Goal: Task Accomplishment & Management: Use online tool/utility

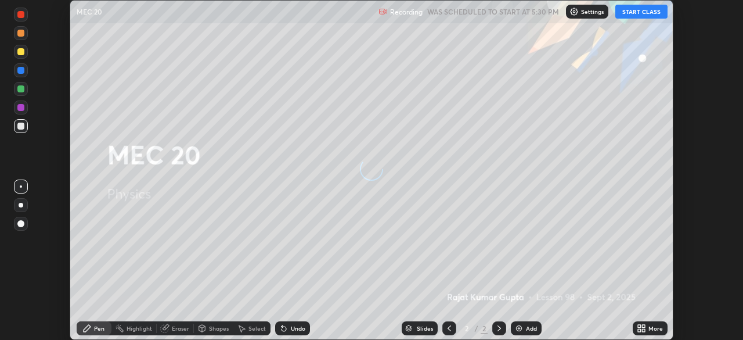
scroll to position [340, 743]
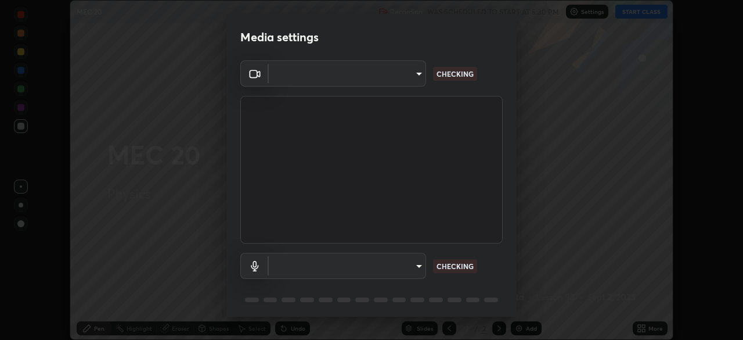
type input "51d019597c161c0694d5583d1f2c643560fde39fe8f4b4da8ea140d4d4830f4c"
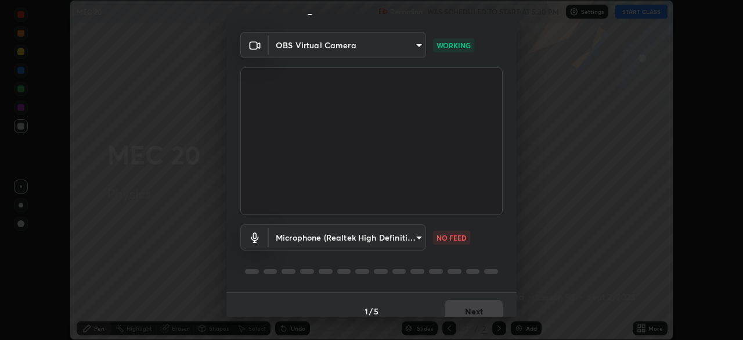
scroll to position [41, 0]
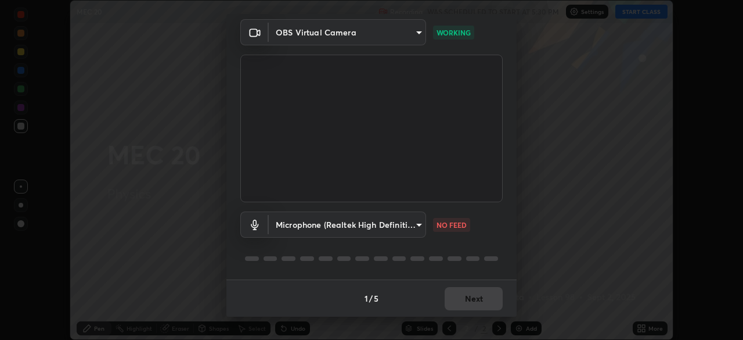
click at [418, 221] on body "Erase all MEC 20 Recording WAS SCHEDULED TO START AT 5:30 PM Settings START CLA…" at bounding box center [371, 170] width 743 height 340
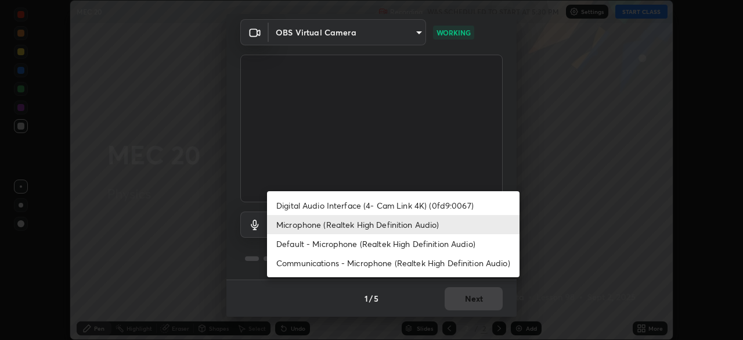
click at [401, 246] on li "Default - Microphone (Realtek High Definition Audio)" at bounding box center [393, 243] width 253 height 19
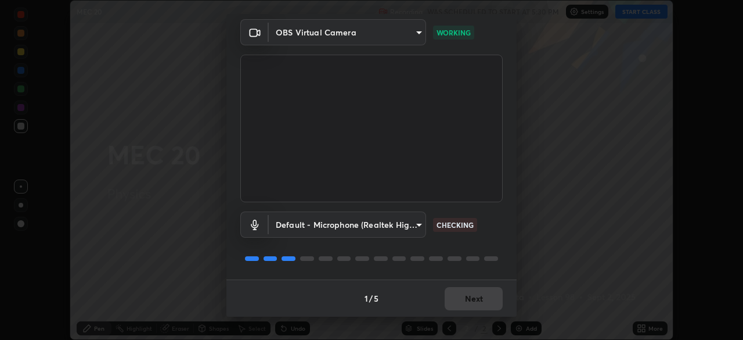
click at [405, 227] on body "Erase all MEC 20 Recording WAS SCHEDULED TO START AT 5:30 PM Settings START CLA…" at bounding box center [371, 170] width 743 height 340
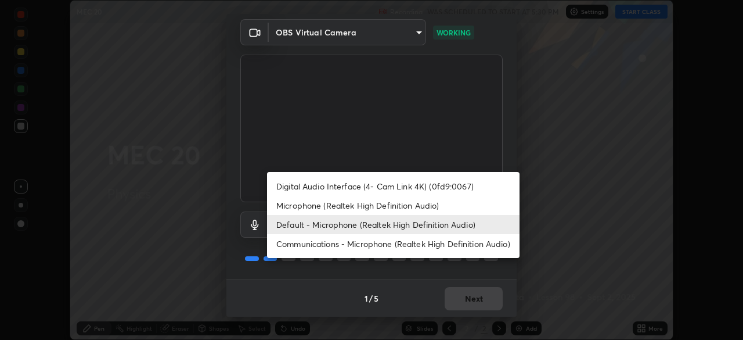
click at [401, 203] on li "Microphone (Realtek High Definition Audio)" at bounding box center [393, 205] width 253 height 19
type input "c6780f4c857a8b81e5497564d4ed67de36d612a8279d52ba4dbf449da7be3efb"
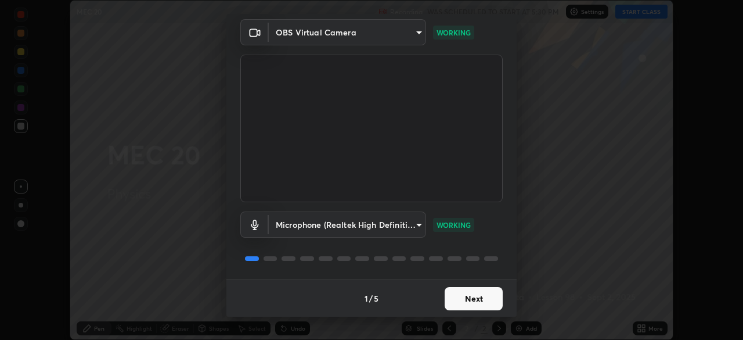
click at [480, 301] on button "Next" at bounding box center [474, 298] width 58 height 23
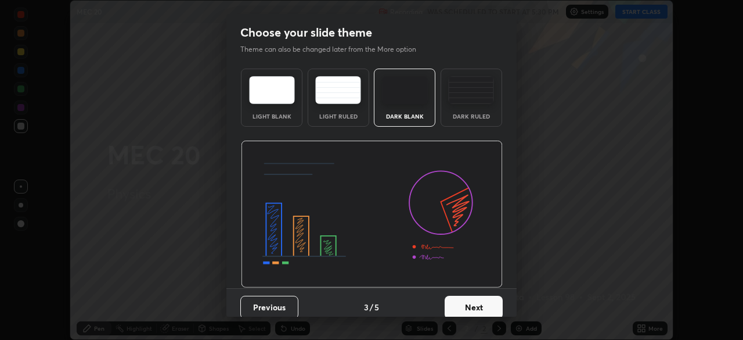
click at [492, 304] on button "Next" at bounding box center [474, 307] width 58 height 23
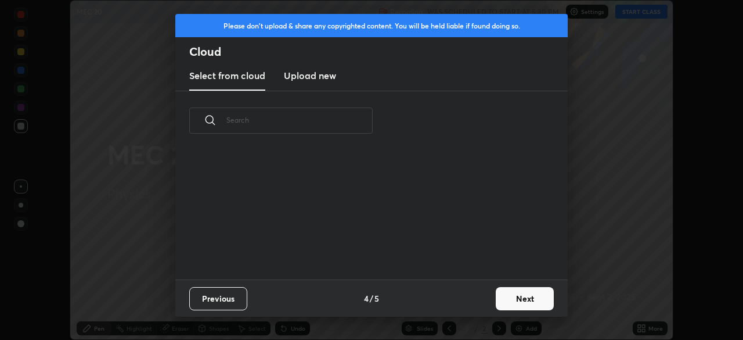
click at [512, 300] on button "Next" at bounding box center [525, 298] width 58 height 23
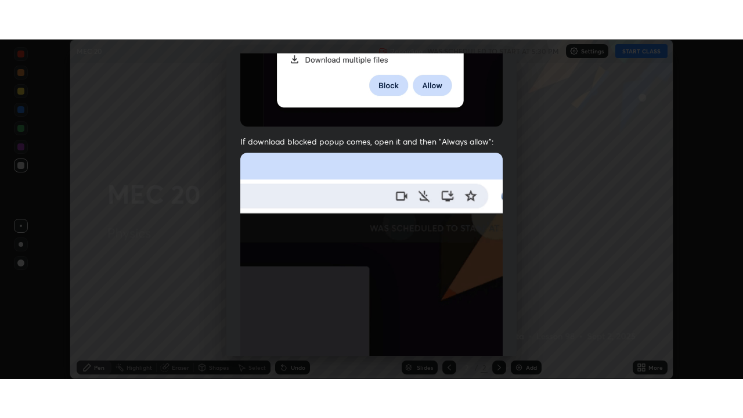
scroll to position [278, 0]
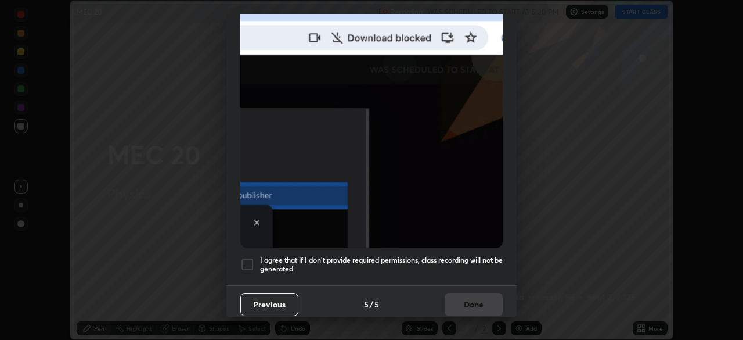
click at [465, 256] on h5 "I agree that if I don't provide required permissions, class recording will not …" at bounding box center [381, 265] width 243 height 18
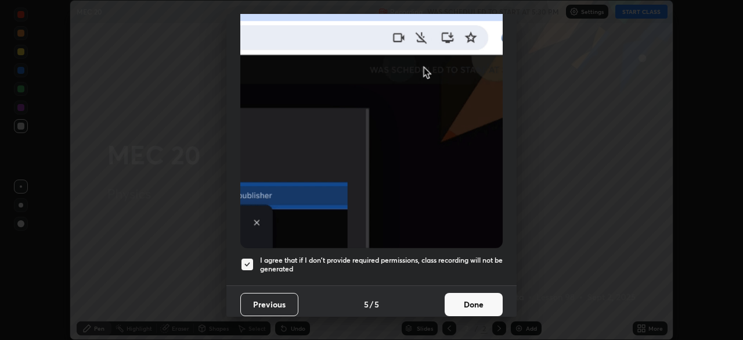
click at [472, 303] on button "Done" at bounding box center [474, 304] width 58 height 23
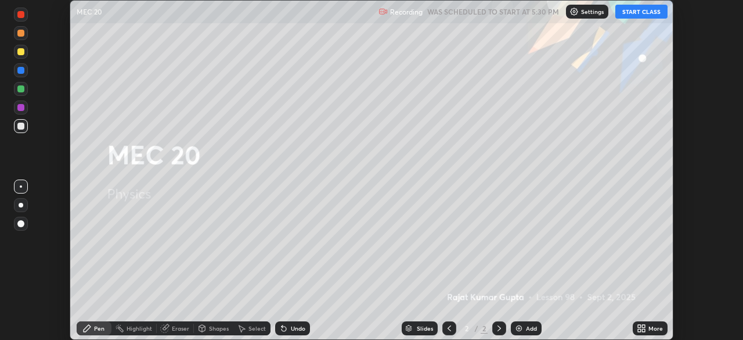
click at [628, 13] on button "START CLASS" at bounding box center [642, 12] width 52 height 14
click at [644, 326] on icon at bounding box center [643, 326] width 3 height 3
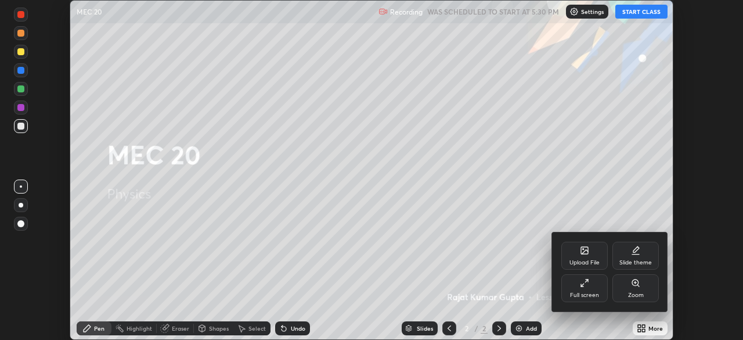
click at [603, 286] on div "Full screen" at bounding box center [585, 288] width 46 height 28
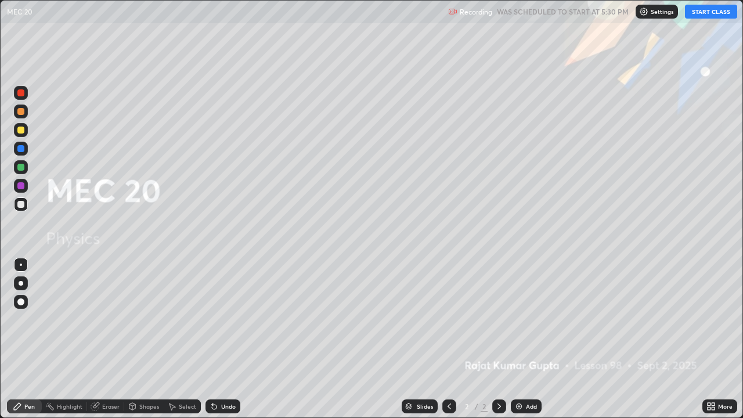
scroll to position [418, 743]
click at [504, 339] on div at bounding box center [500, 407] width 14 height 14
click at [515, 339] on img at bounding box center [519, 406] width 9 height 9
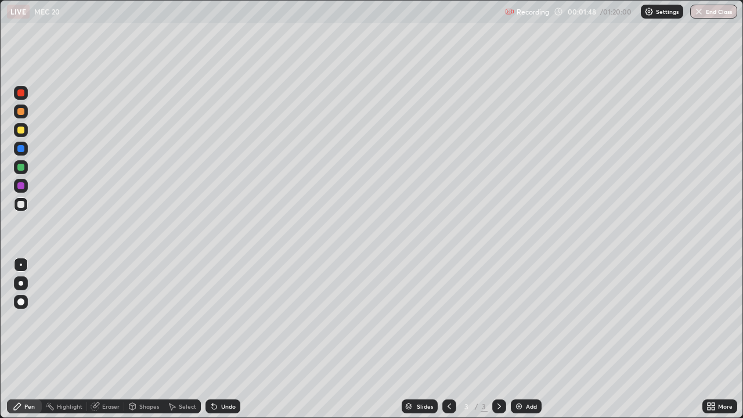
click at [24, 214] on div "Erase all" at bounding box center [21, 209] width 28 height 372
click at [23, 292] on div at bounding box center [21, 283] width 14 height 19
click at [23, 306] on div at bounding box center [21, 302] width 14 height 14
click at [22, 189] on div at bounding box center [20, 185] width 7 height 7
click at [17, 203] on div at bounding box center [20, 204] width 7 height 7
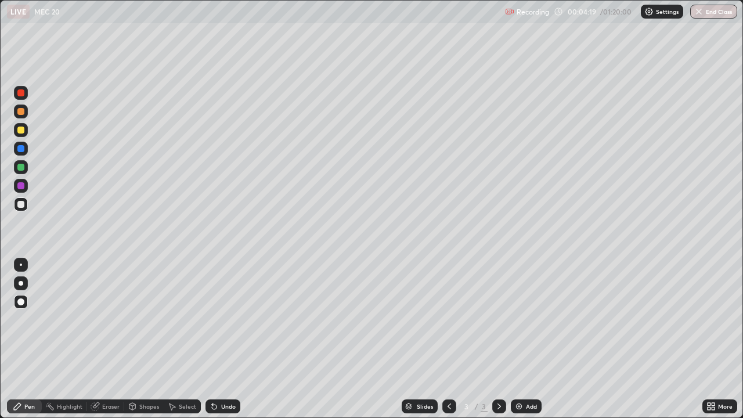
click at [105, 339] on div "Eraser" at bounding box center [105, 407] width 37 height 14
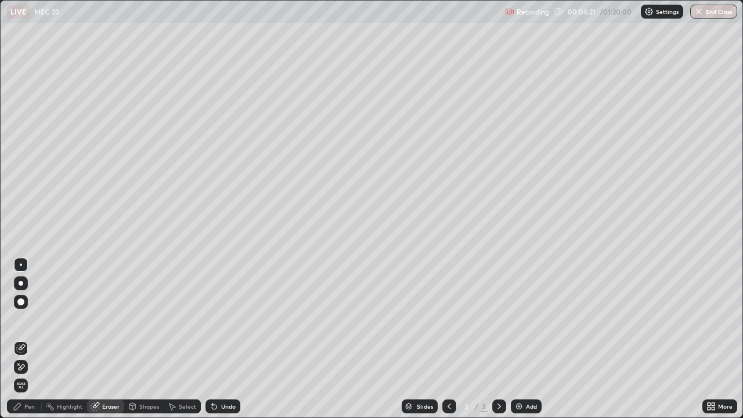
click at [218, 339] on div "Undo" at bounding box center [223, 407] width 35 height 14
click at [215, 339] on icon at bounding box center [214, 406] width 9 height 9
click at [213, 339] on icon at bounding box center [214, 407] width 5 height 5
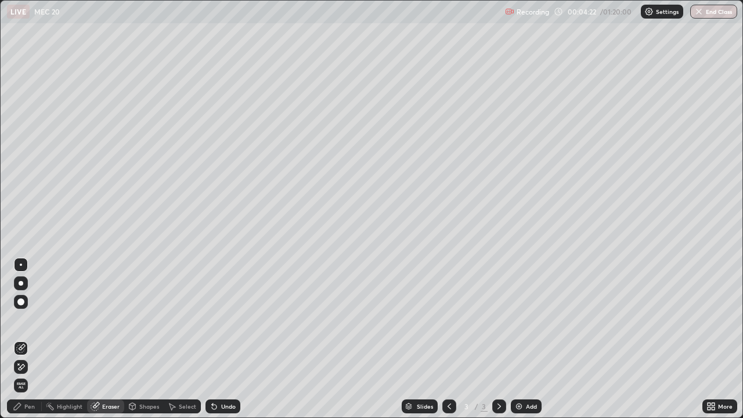
click at [212, 339] on icon at bounding box center [214, 407] width 5 height 5
click at [212, 339] on icon at bounding box center [212, 404] width 1 height 1
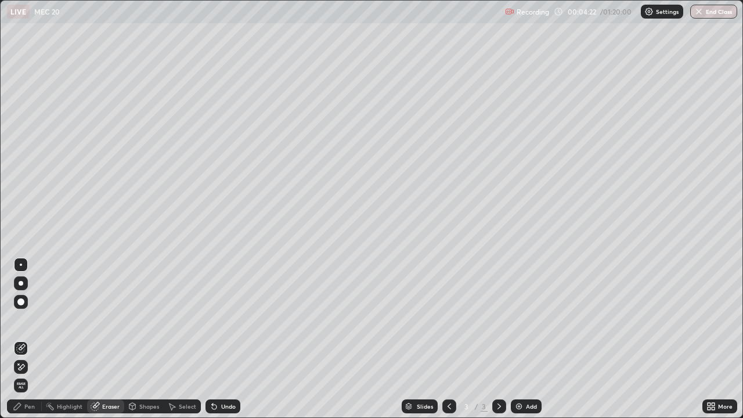
click at [212, 339] on icon at bounding box center [212, 404] width 1 height 1
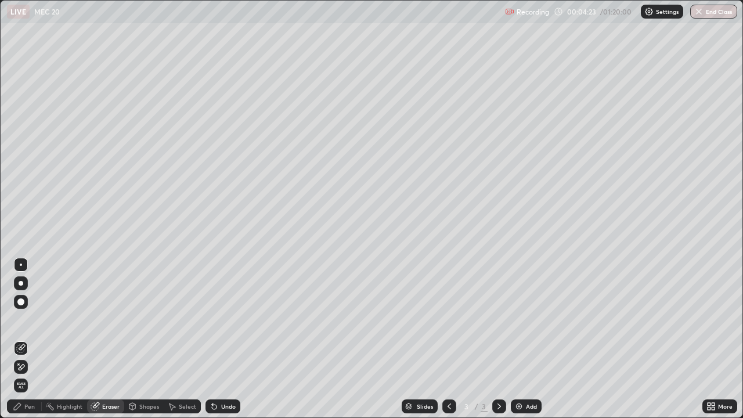
click at [212, 339] on icon at bounding box center [212, 404] width 1 height 1
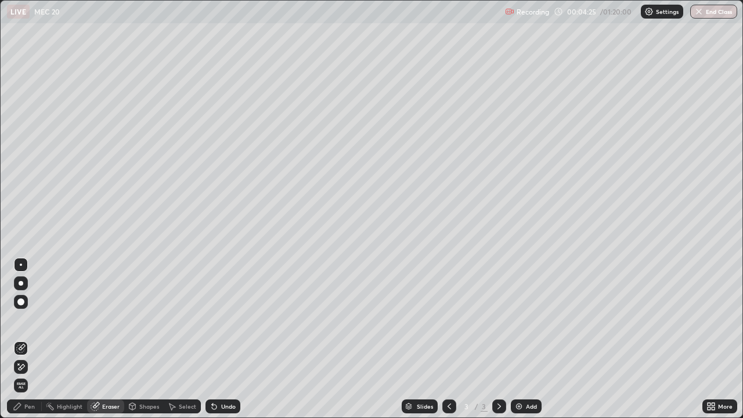
click at [218, 339] on div "Undo" at bounding box center [223, 407] width 35 height 14
click at [24, 339] on div "Pen" at bounding box center [29, 407] width 10 height 6
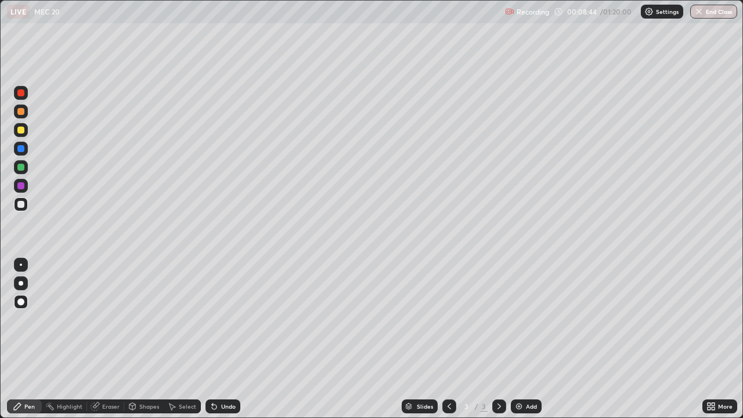
click at [218, 339] on div "Undo" at bounding box center [223, 407] width 35 height 14
click at [224, 339] on div "Undo" at bounding box center [223, 407] width 35 height 14
click at [24, 189] on div at bounding box center [21, 186] width 14 height 14
click at [493, 339] on div at bounding box center [500, 407] width 14 height 14
click at [519, 339] on img at bounding box center [519, 406] width 9 height 9
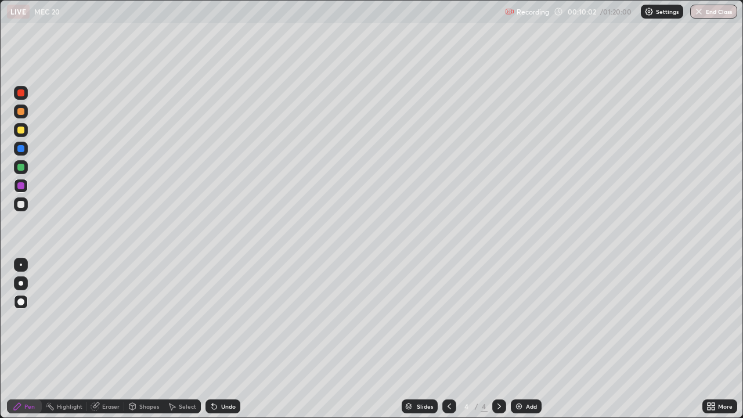
click at [221, 339] on div "Undo" at bounding box center [228, 407] width 15 height 6
click at [20, 207] on div at bounding box center [20, 204] width 7 height 7
click at [448, 339] on icon at bounding box center [449, 406] width 9 height 9
click at [497, 339] on icon at bounding box center [499, 406] width 9 height 9
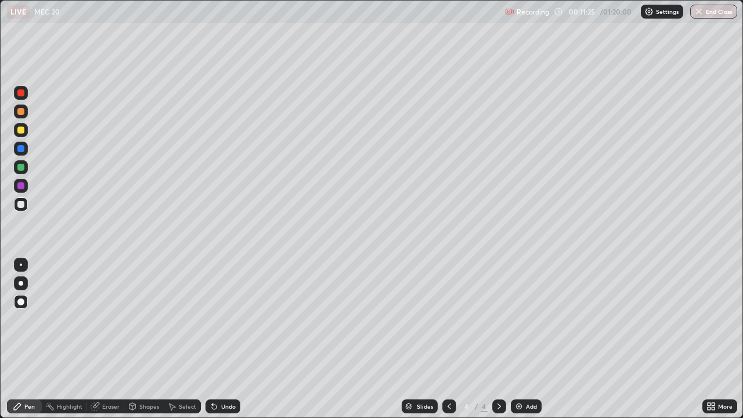
click at [23, 146] on div at bounding box center [20, 148] width 7 height 7
click at [24, 128] on div at bounding box center [21, 130] width 14 height 14
click at [221, 339] on div "Undo" at bounding box center [228, 407] width 15 height 6
click at [218, 339] on div "Undo" at bounding box center [223, 407] width 35 height 14
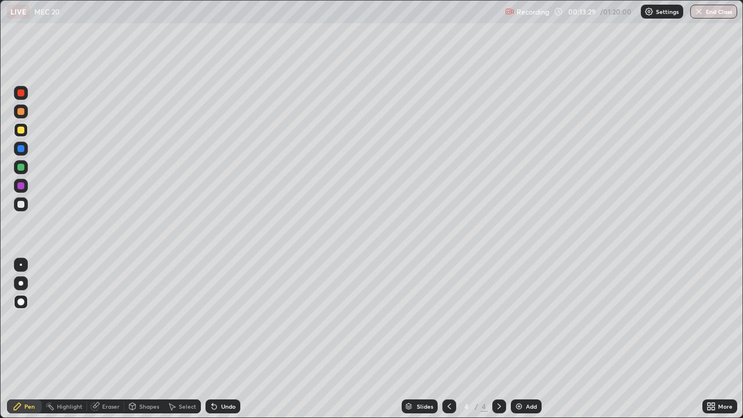
click at [219, 339] on div "Undo" at bounding box center [223, 407] width 35 height 14
click at [233, 339] on div "Undo" at bounding box center [228, 407] width 15 height 6
click at [500, 339] on icon at bounding box center [499, 406] width 9 height 9
click at [529, 339] on div "Add" at bounding box center [531, 407] width 11 height 6
click at [22, 204] on div at bounding box center [20, 204] width 7 height 7
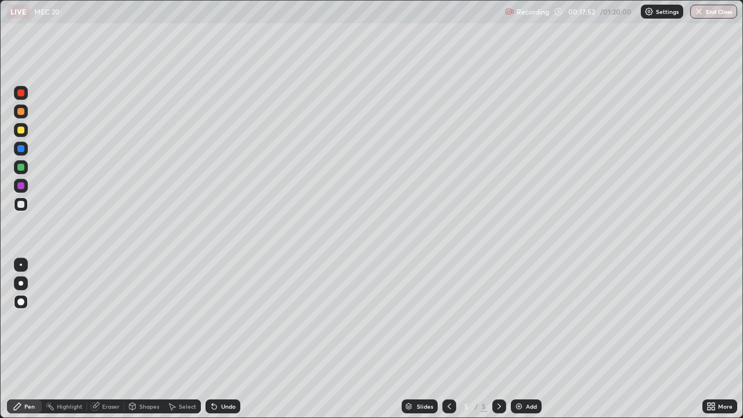
click at [24, 205] on div at bounding box center [20, 204] width 7 height 7
click at [225, 339] on div "Undo" at bounding box center [228, 407] width 15 height 6
click at [114, 339] on div "Eraser" at bounding box center [110, 407] width 17 height 6
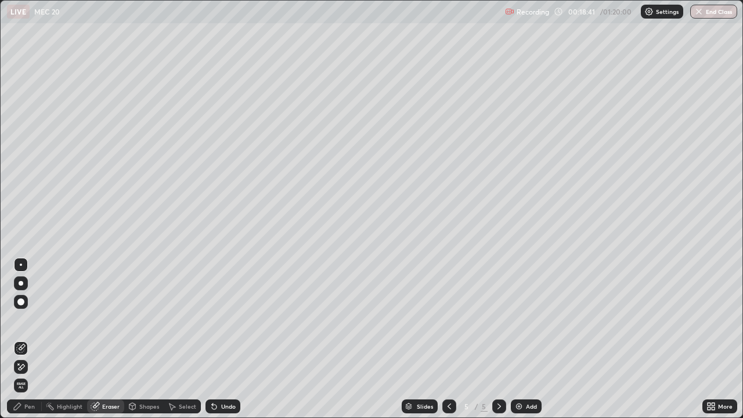
click at [26, 339] on div "Pen" at bounding box center [29, 407] width 10 height 6
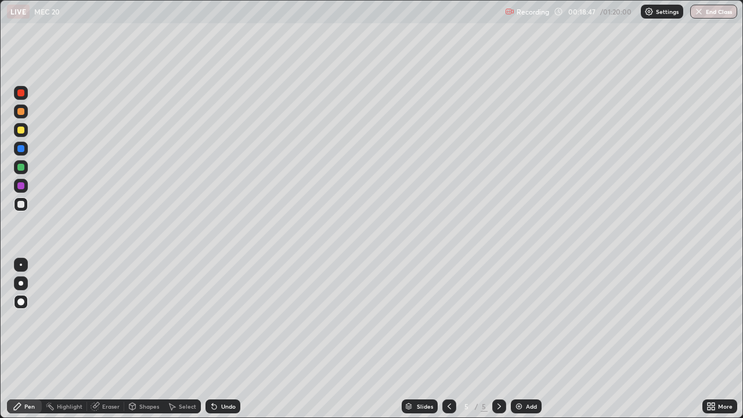
click at [224, 339] on div "Undo" at bounding box center [228, 407] width 15 height 6
click at [179, 339] on div "Select" at bounding box center [187, 407] width 17 height 6
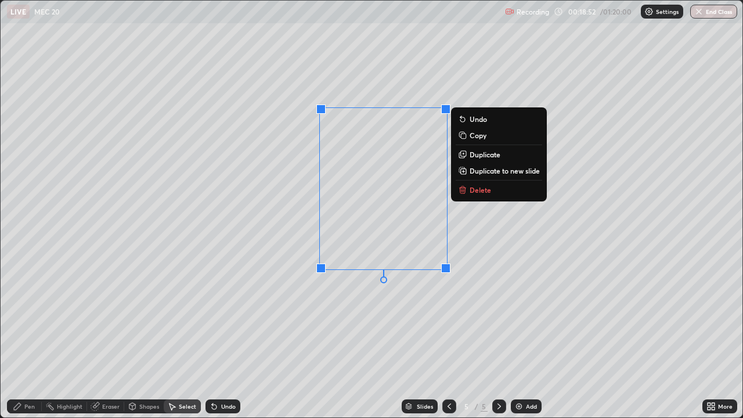
click at [473, 154] on p "Duplicate" at bounding box center [485, 154] width 31 height 9
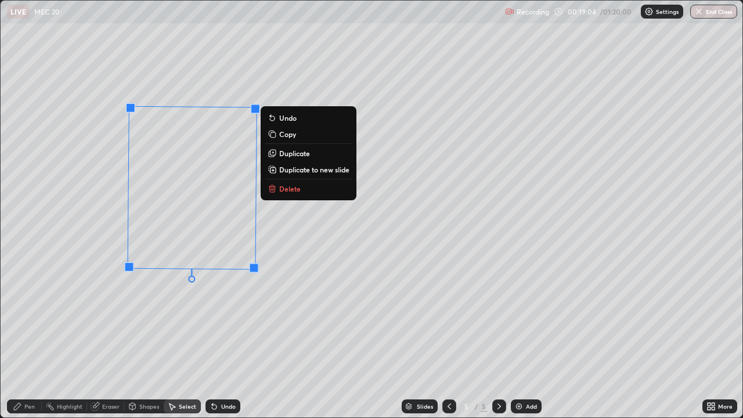
click at [180, 311] on div "180 ° Undo Copy Duplicate Duplicate to new slide Delete" at bounding box center [372, 209] width 742 height 417
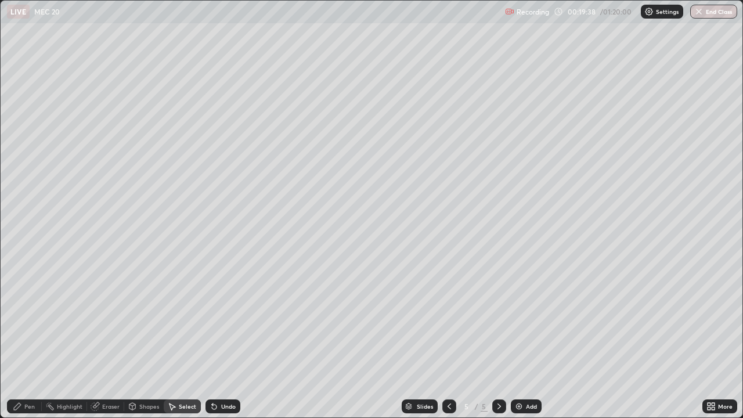
click at [31, 339] on div "Pen" at bounding box center [29, 407] width 10 height 6
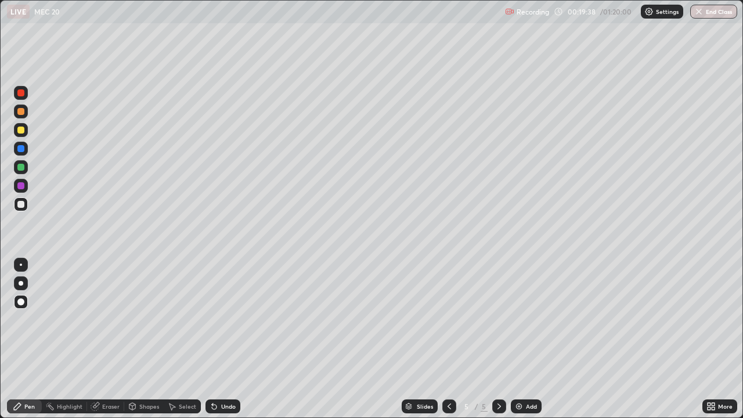
click at [28, 339] on div "Pen" at bounding box center [29, 407] width 10 height 6
click at [110, 339] on div "Eraser" at bounding box center [110, 407] width 17 height 6
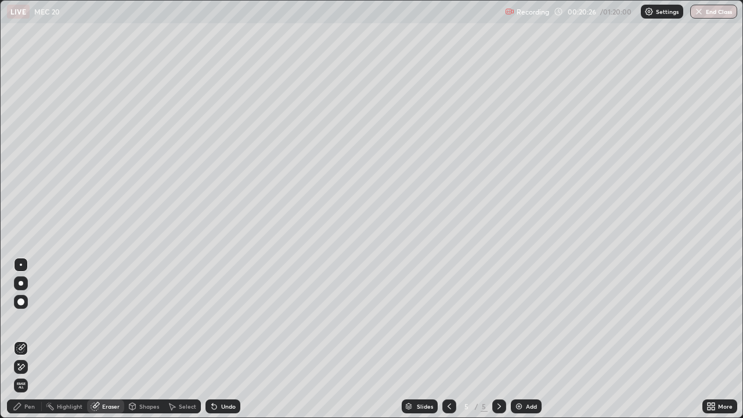
click at [31, 339] on div "Pen" at bounding box center [29, 407] width 10 height 6
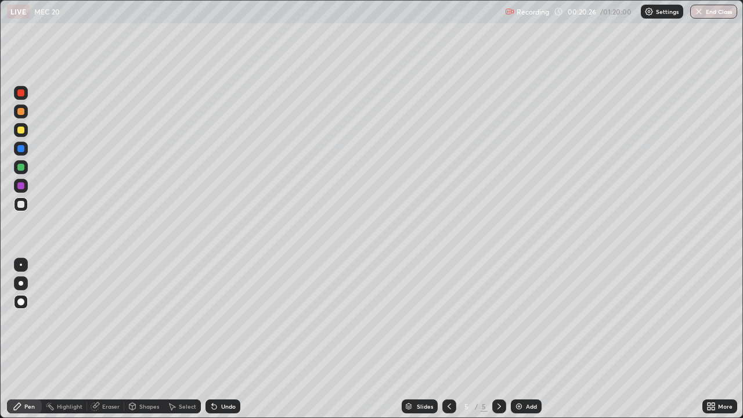
click at [25, 339] on div "Pen" at bounding box center [29, 407] width 10 height 6
click at [222, 339] on div "Undo" at bounding box center [223, 407] width 35 height 14
click at [224, 339] on div "Undo" at bounding box center [228, 407] width 15 height 6
click at [227, 339] on div "Undo" at bounding box center [228, 407] width 15 height 6
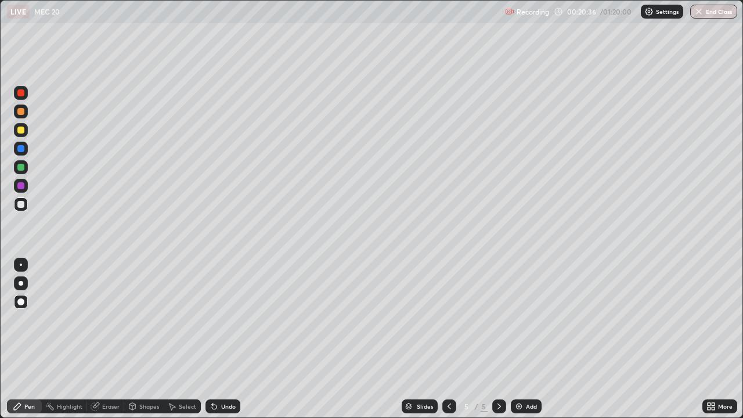
click at [103, 339] on div "Eraser" at bounding box center [110, 407] width 17 height 6
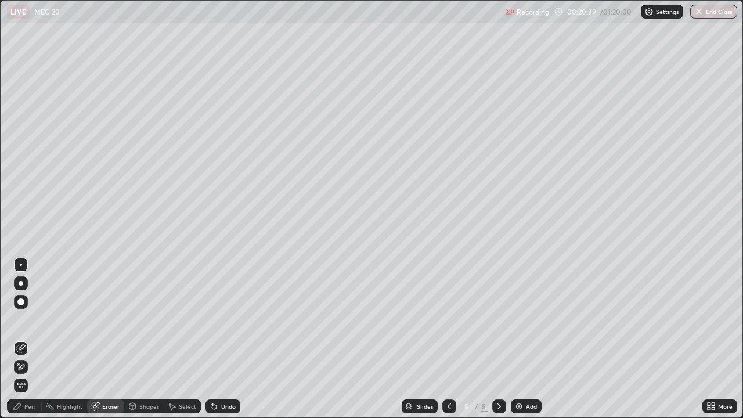
click at [24, 339] on div "Pen" at bounding box center [24, 407] width 35 height 14
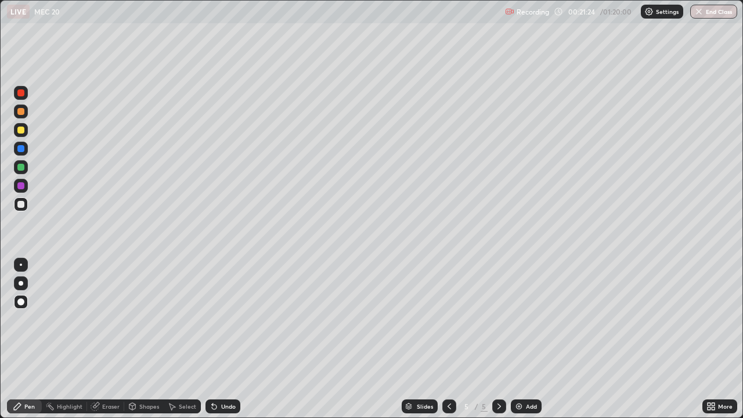
click at [226, 339] on div "Undo" at bounding box center [228, 407] width 15 height 6
click at [112, 339] on div "Eraser" at bounding box center [110, 407] width 17 height 6
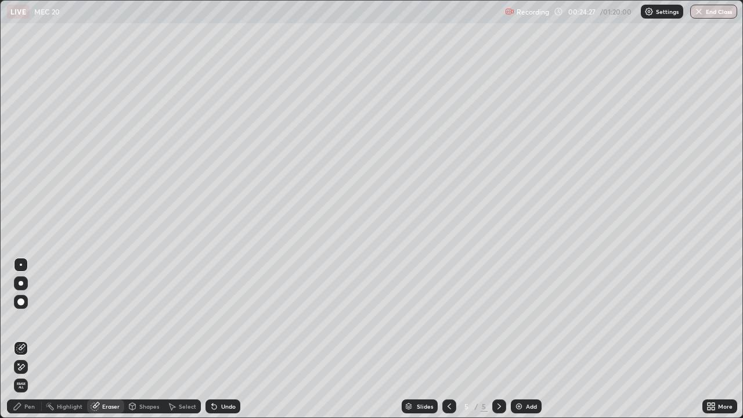
click at [28, 339] on div "Pen" at bounding box center [29, 407] width 10 height 6
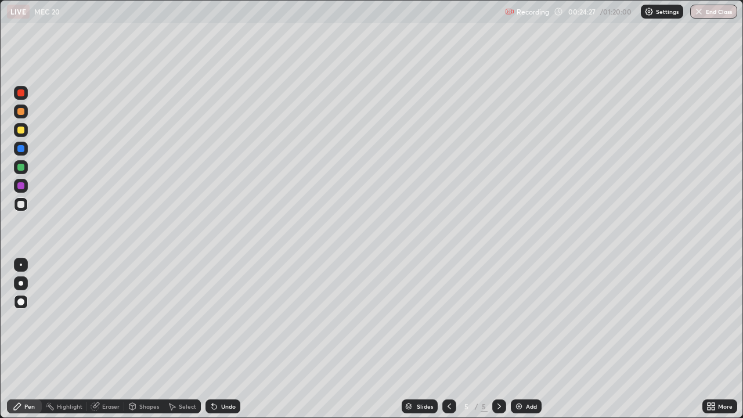
click at [31, 339] on div "Pen" at bounding box center [24, 407] width 35 height 14
click at [0, 164] on div "Setting up your live class" at bounding box center [371, 209] width 743 height 418
click at [222, 339] on div "Undo" at bounding box center [228, 407] width 15 height 6
click at [221, 339] on div "Undo" at bounding box center [223, 407] width 35 height 14
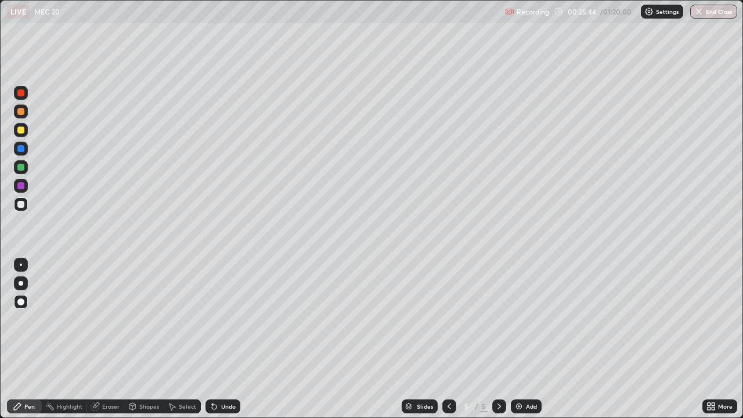
click at [221, 339] on div "Undo" at bounding box center [223, 407] width 35 height 14
click at [224, 339] on div "Undo" at bounding box center [228, 407] width 15 height 6
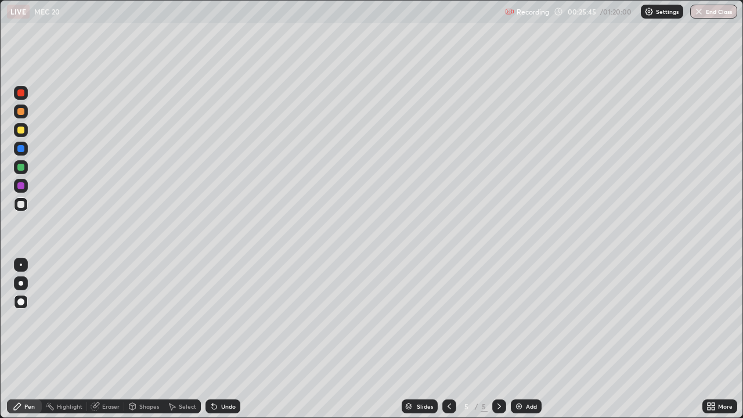
click at [224, 339] on div "Undo" at bounding box center [228, 407] width 15 height 6
click at [223, 339] on div "Undo" at bounding box center [223, 407] width 35 height 14
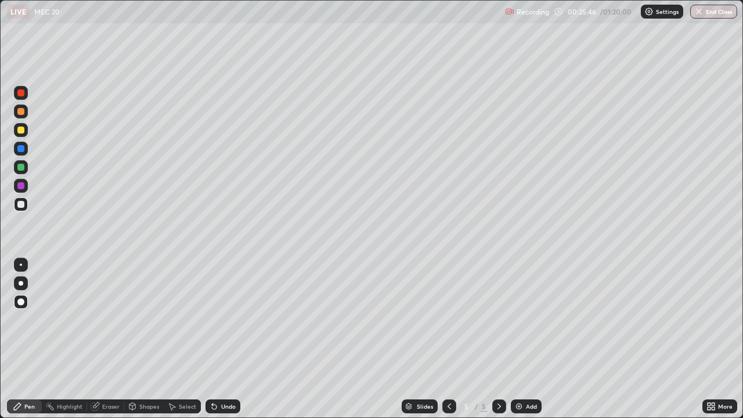
click at [223, 339] on div "Undo" at bounding box center [223, 407] width 35 height 14
click at [225, 339] on div "Undo" at bounding box center [228, 407] width 15 height 6
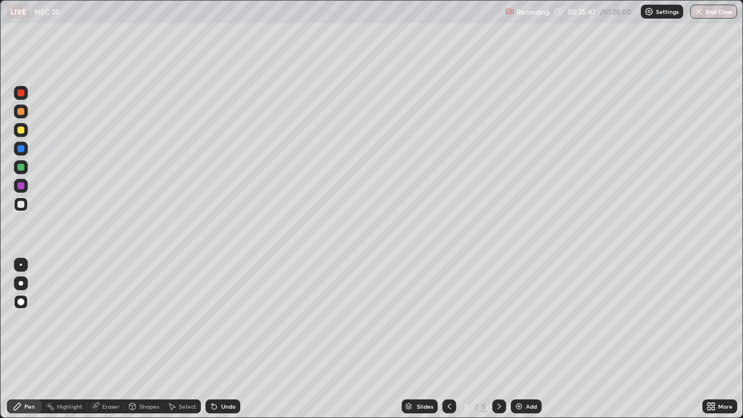
click at [225, 339] on div "Undo" at bounding box center [228, 407] width 15 height 6
click at [223, 339] on div "Undo" at bounding box center [223, 407] width 35 height 14
click at [221, 339] on div "Undo" at bounding box center [223, 407] width 35 height 14
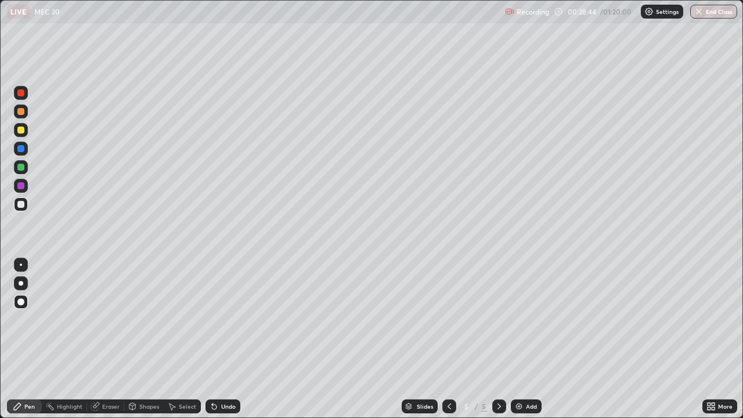
click at [20, 151] on div at bounding box center [20, 148] width 7 height 7
click at [224, 339] on div "Undo" at bounding box center [228, 407] width 15 height 6
click at [222, 339] on div "Undo" at bounding box center [228, 407] width 15 height 6
click at [221, 339] on div "Undo" at bounding box center [228, 407] width 15 height 6
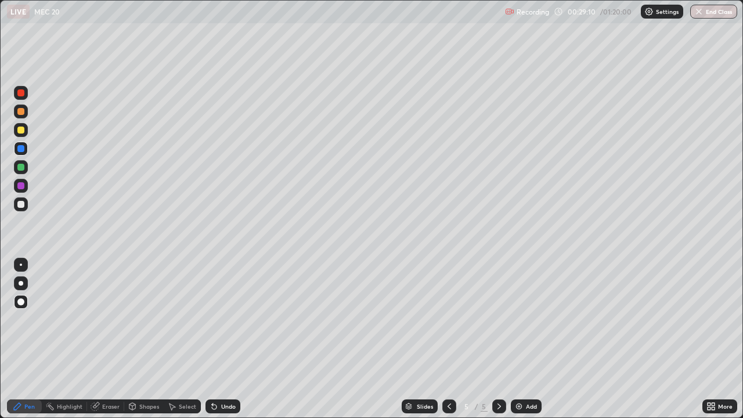
click at [218, 339] on div "Undo" at bounding box center [223, 407] width 35 height 14
click at [106, 339] on div "Eraser" at bounding box center [110, 407] width 17 height 6
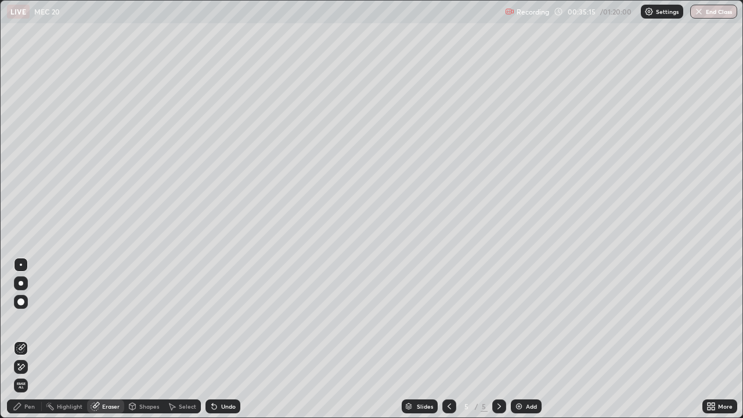
click at [33, 339] on div "Pen" at bounding box center [29, 407] width 10 height 6
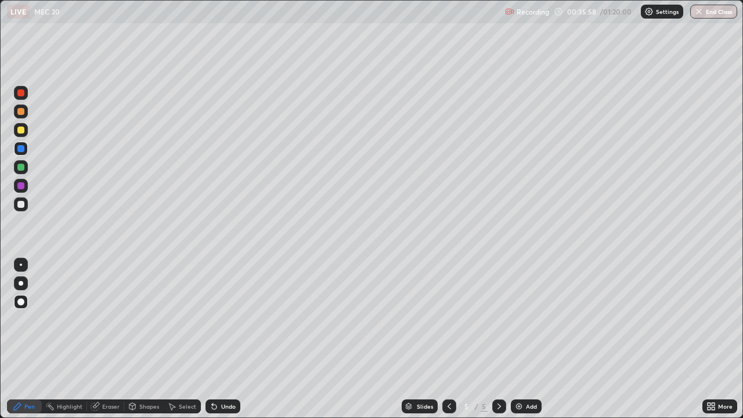
click at [110, 339] on div "Eraser" at bounding box center [110, 407] width 17 height 6
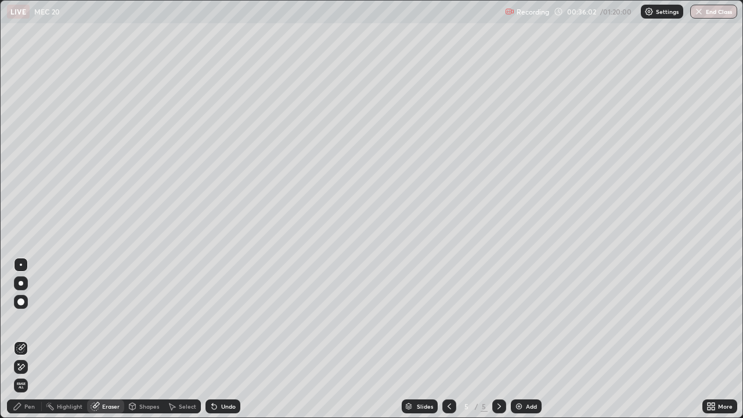
click at [24, 339] on div "Pen" at bounding box center [24, 407] width 35 height 14
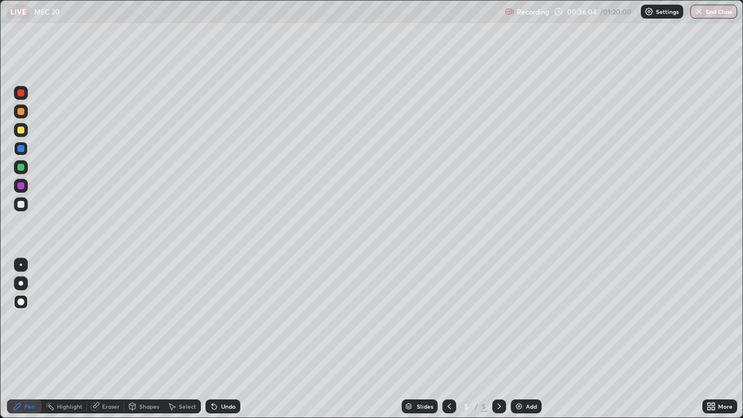
click at [23, 207] on div at bounding box center [20, 204] width 7 height 7
click at [19, 150] on div at bounding box center [20, 148] width 7 height 7
click at [222, 339] on div "Undo" at bounding box center [228, 407] width 15 height 6
click at [228, 339] on div "Undo" at bounding box center [228, 407] width 15 height 6
click at [227, 339] on div "Undo" at bounding box center [228, 407] width 15 height 6
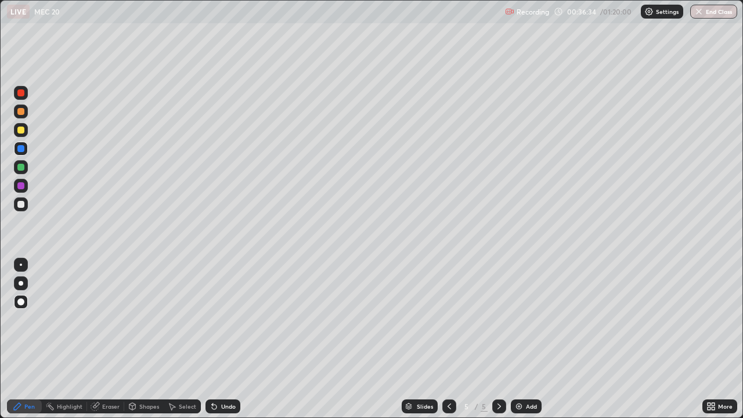
click at [225, 339] on div "Undo" at bounding box center [228, 407] width 15 height 6
click at [34, 339] on div "Pen" at bounding box center [29, 407] width 10 height 6
click at [64, 339] on div "Highlight" at bounding box center [70, 407] width 26 height 6
click at [25, 339] on div "Pen" at bounding box center [29, 407] width 10 height 6
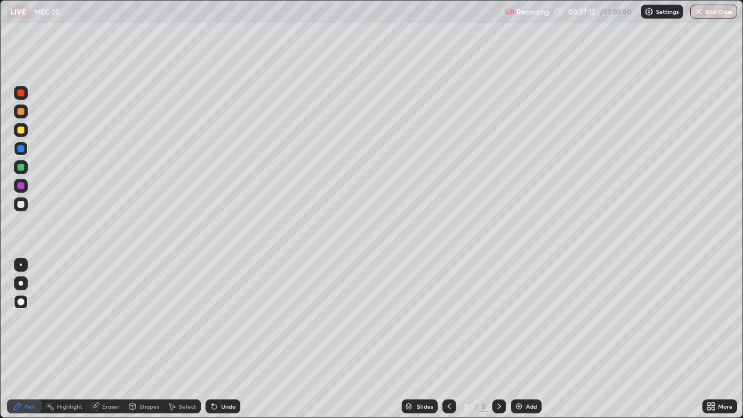
click at [20, 148] on div at bounding box center [20, 148] width 7 height 7
click at [112, 339] on div "Eraser" at bounding box center [110, 407] width 17 height 6
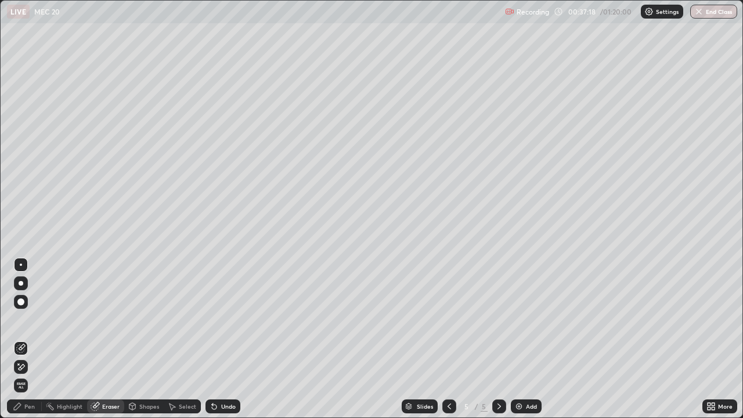
click at [30, 339] on div "Pen" at bounding box center [29, 407] width 10 height 6
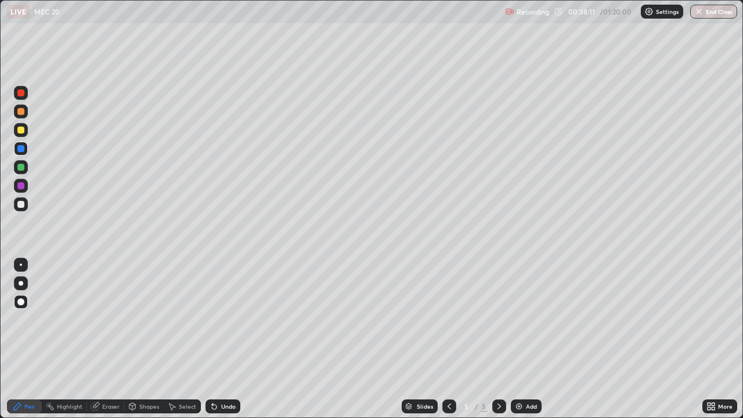
click at [21, 206] on div at bounding box center [20, 204] width 7 height 7
click at [27, 339] on div "Pen" at bounding box center [29, 407] width 10 height 6
click at [215, 339] on icon at bounding box center [214, 406] width 9 height 9
click at [217, 339] on div "Undo" at bounding box center [223, 407] width 35 height 14
click at [99, 339] on div "Eraser" at bounding box center [105, 407] width 37 height 14
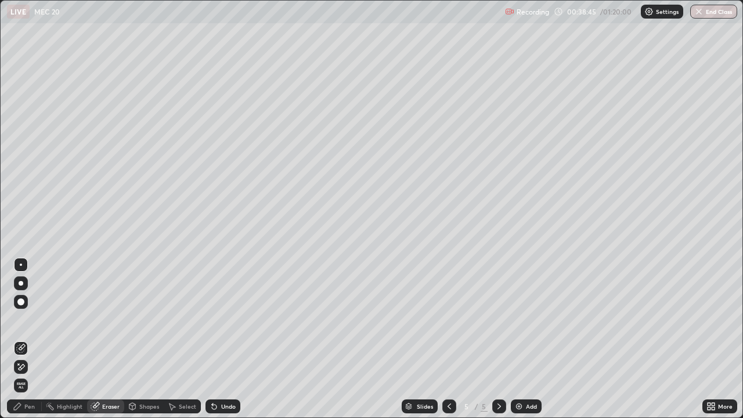
click at [28, 339] on div "Pen" at bounding box center [29, 407] width 10 height 6
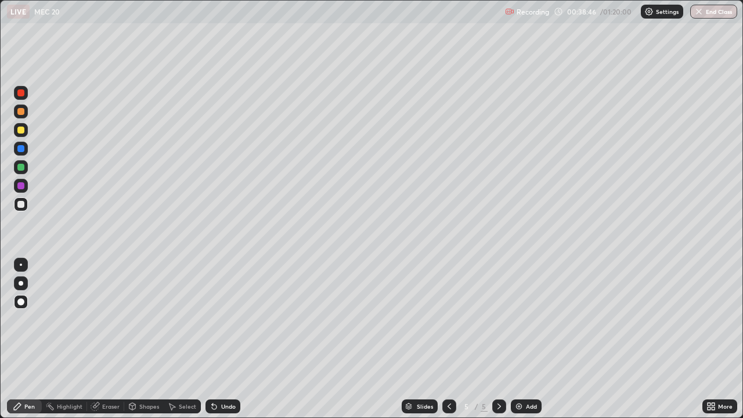
click at [28, 339] on div "Pen" at bounding box center [29, 407] width 10 height 6
click at [218, 339] on div "Undo" at bounding box center [223, 407] width 35 height 14
click at [213, 339] on icon at bounding box center [214, 407] width 5 height 5
click at [497, 339] on icon at bounding box center [499, 406] width 9 height 9
click at [527, 339] on div "Add" at bounding box center [531, 407] width 11 height 6
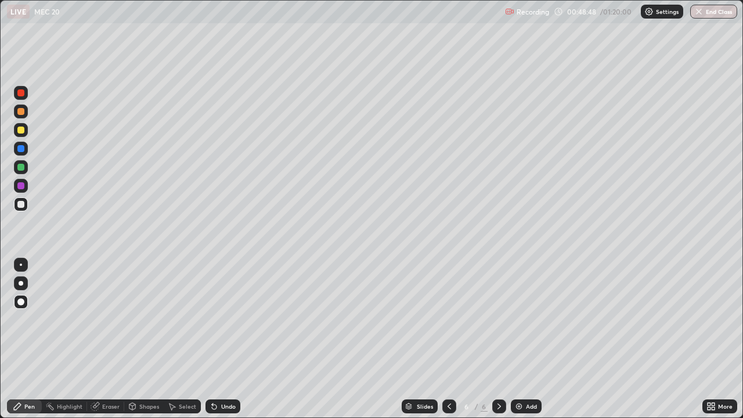
click at [185, 339] on div "Select" at bounding box center [187, 407] width 17 height 6
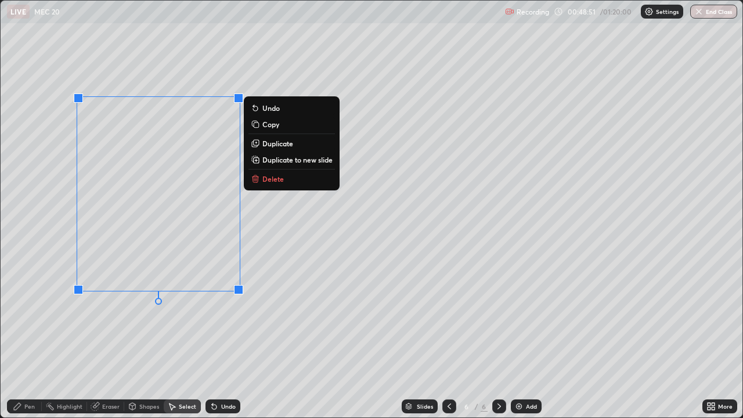
click at [271, 178] on p "Delete" at bounding box center [273, 178] width 21 height 9
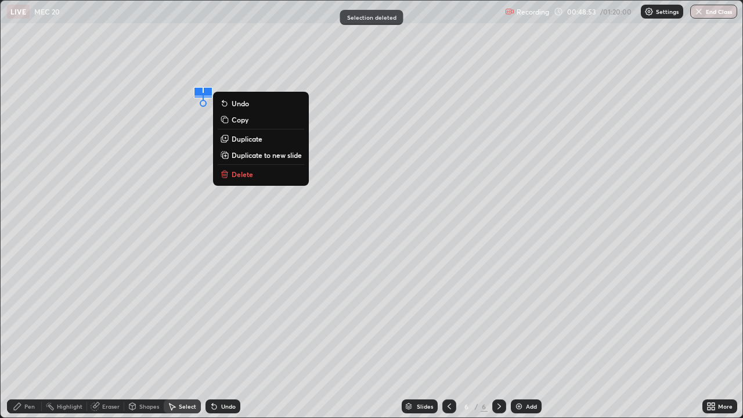
click at [243, 176] on p "Delete" at bounding box center [242, 174] width 21 height 9
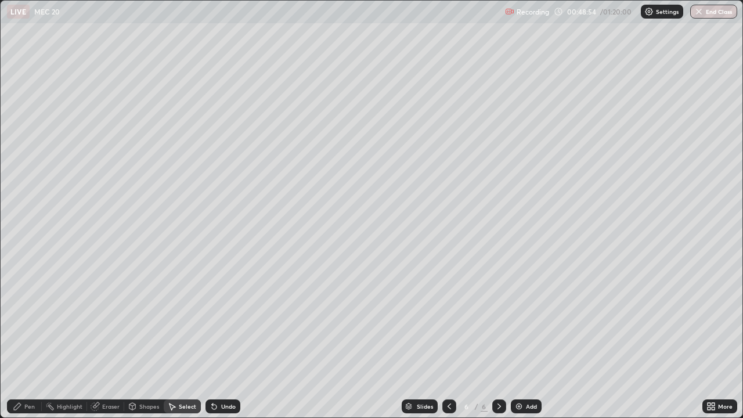
click at [29, 339] on div "Pen" at bounding box center [29, 407] width 10 height 6
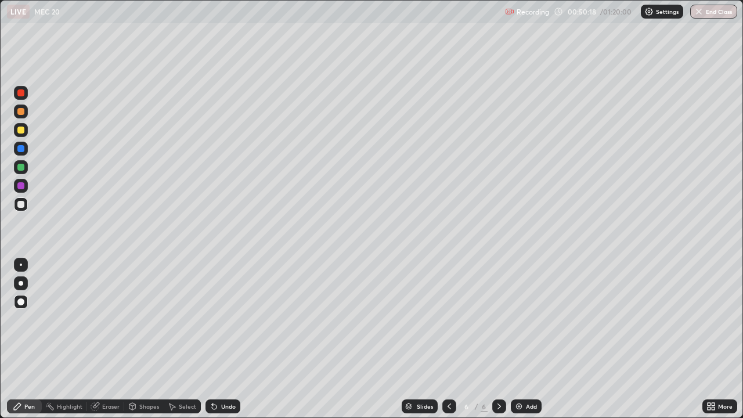
click at [107, 339] on div "Eraser" at bounding box center [110, 407] width 17 height 6
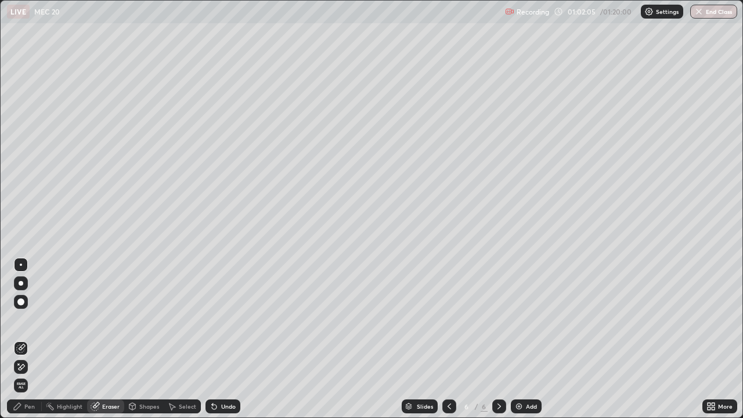
click at [32, 339] on div "Pen" at bounding box center [29, 407] width 10 height 6
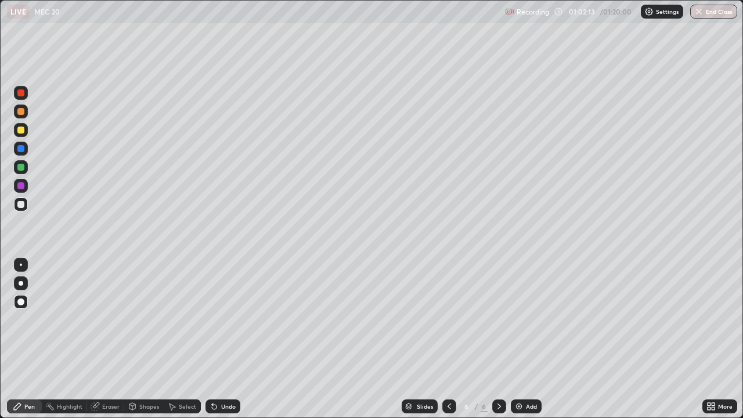
click at [221, 339] on div "Undo" at bounding box center [228, 407] width 15 height 6
click at [714, 6] on button "End Class" at bounding box center [714, 12] width 47 height 14
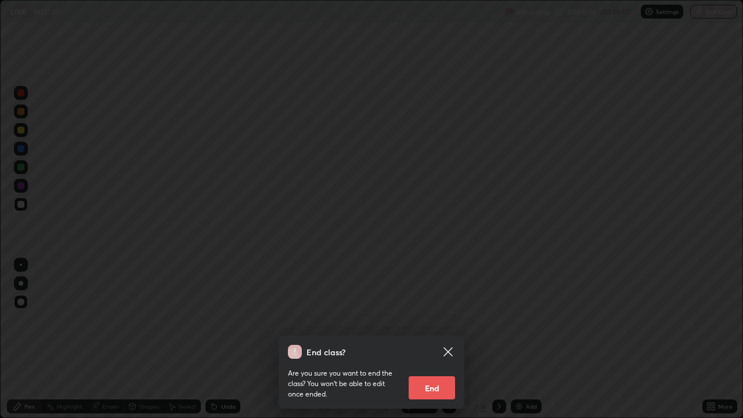
click at [443, 339] on button "End" at bounding box center [432, 387] width 46 height 23
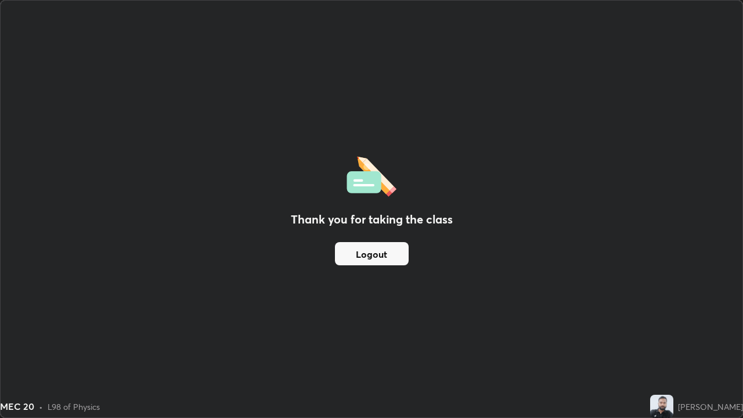
click at [385, 254] on button "Logout" at bounding box center [372, 253] width 74 height 23
